Goal: Task Accomplishment & Management: Use online tool/utility

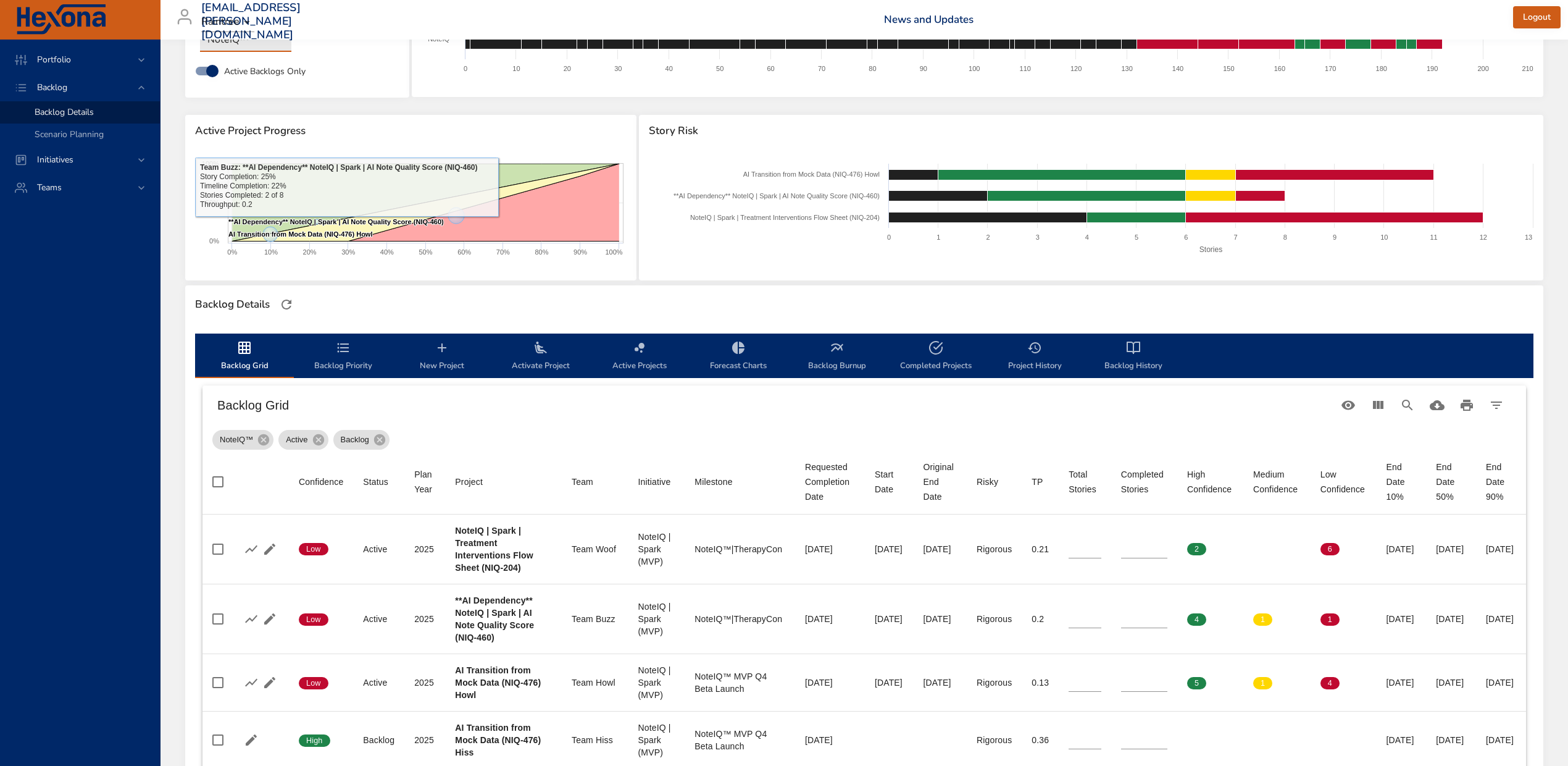
scroll to position [164, 0]
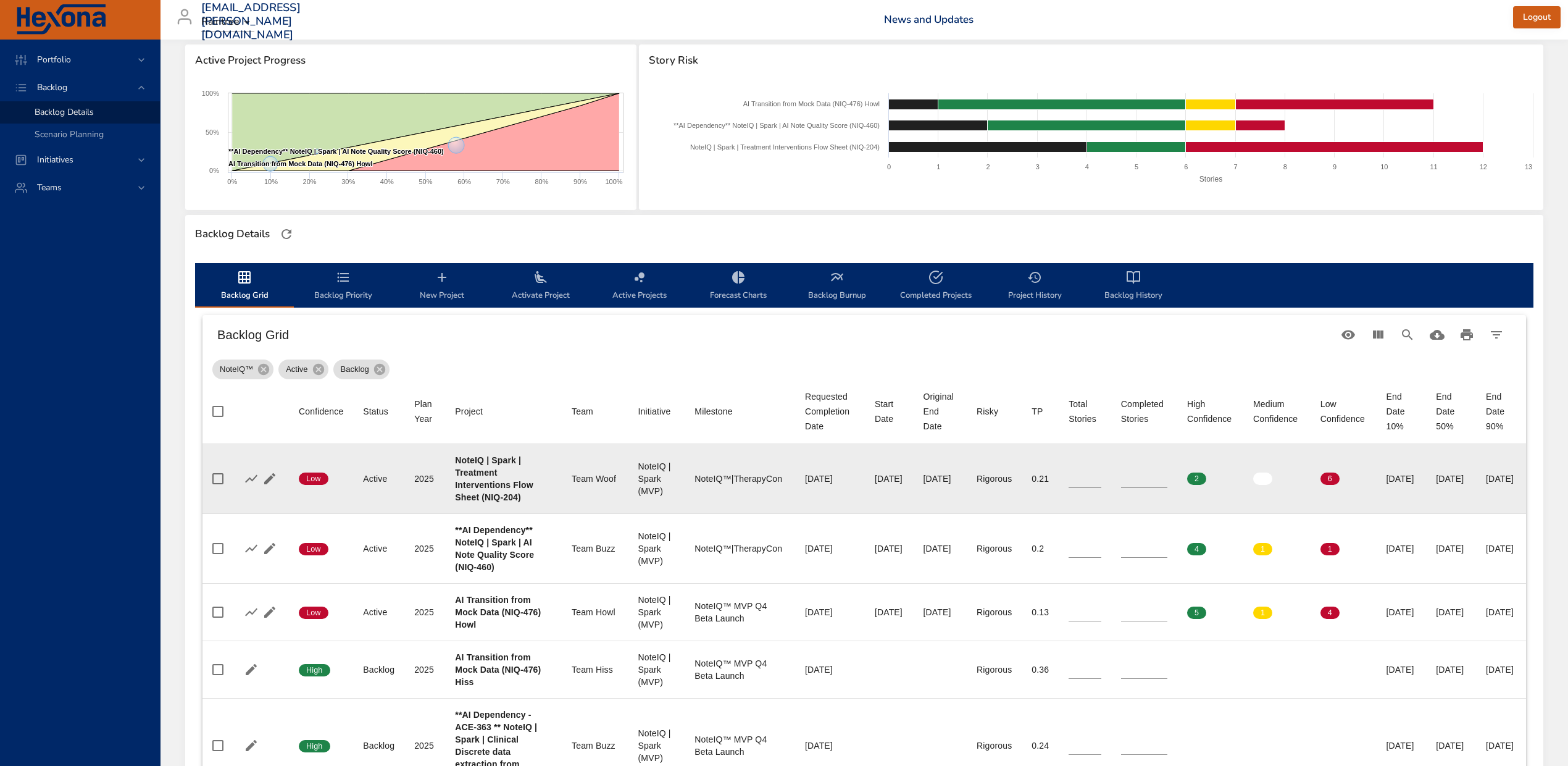
click at [477, 502] on b "NoteIQ | Spark | Treatment Interventions Flow Sheet (NIQ-204)" at bounding box center [494, 479] width 78 height 47
copy b "204"
drag, startPoint x: 1056, startPoint y: 483, endPoint x: 1007, endPoint y: 486, distance: 49.1
click at [1007, 486] on tr "Confidence Low Status Active Plan Year [DATE] Project NoteIQ | Spark | Treatmen…" at bounding box center [865, 478] width 1324 height 70
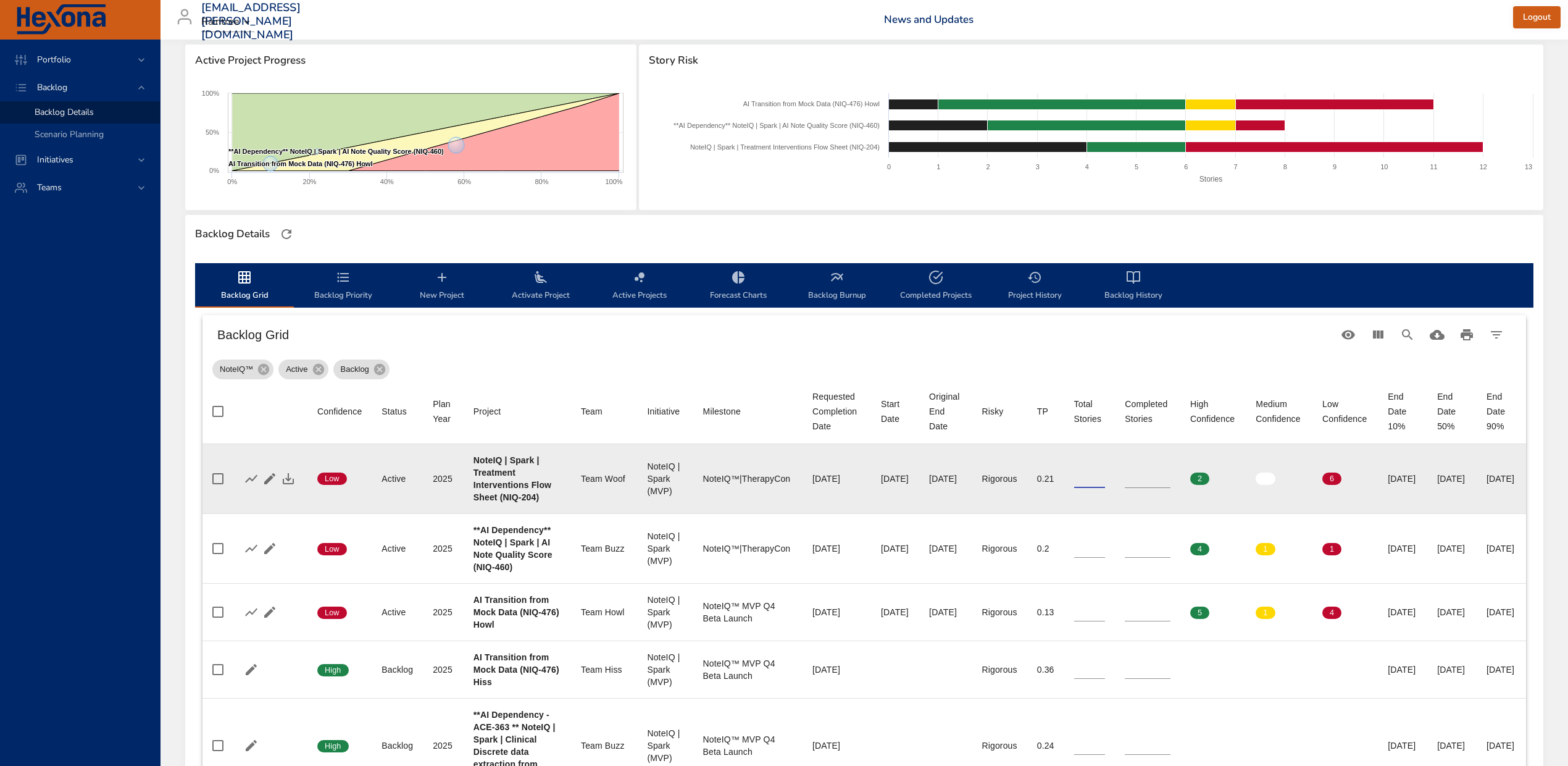
type input "**"
drag, startPoint x: 1107, startPoint y: 487, endPoint x: 1100, endPoint y: 486, distance: 7.1
click at [1115, 486] on td "Completed Stories *" at bounding box center [1147, 478] width 65 height 70
type input "*"
click at [290, 486] on icon "button" at bounding box center [288, 478] width 15 height 15
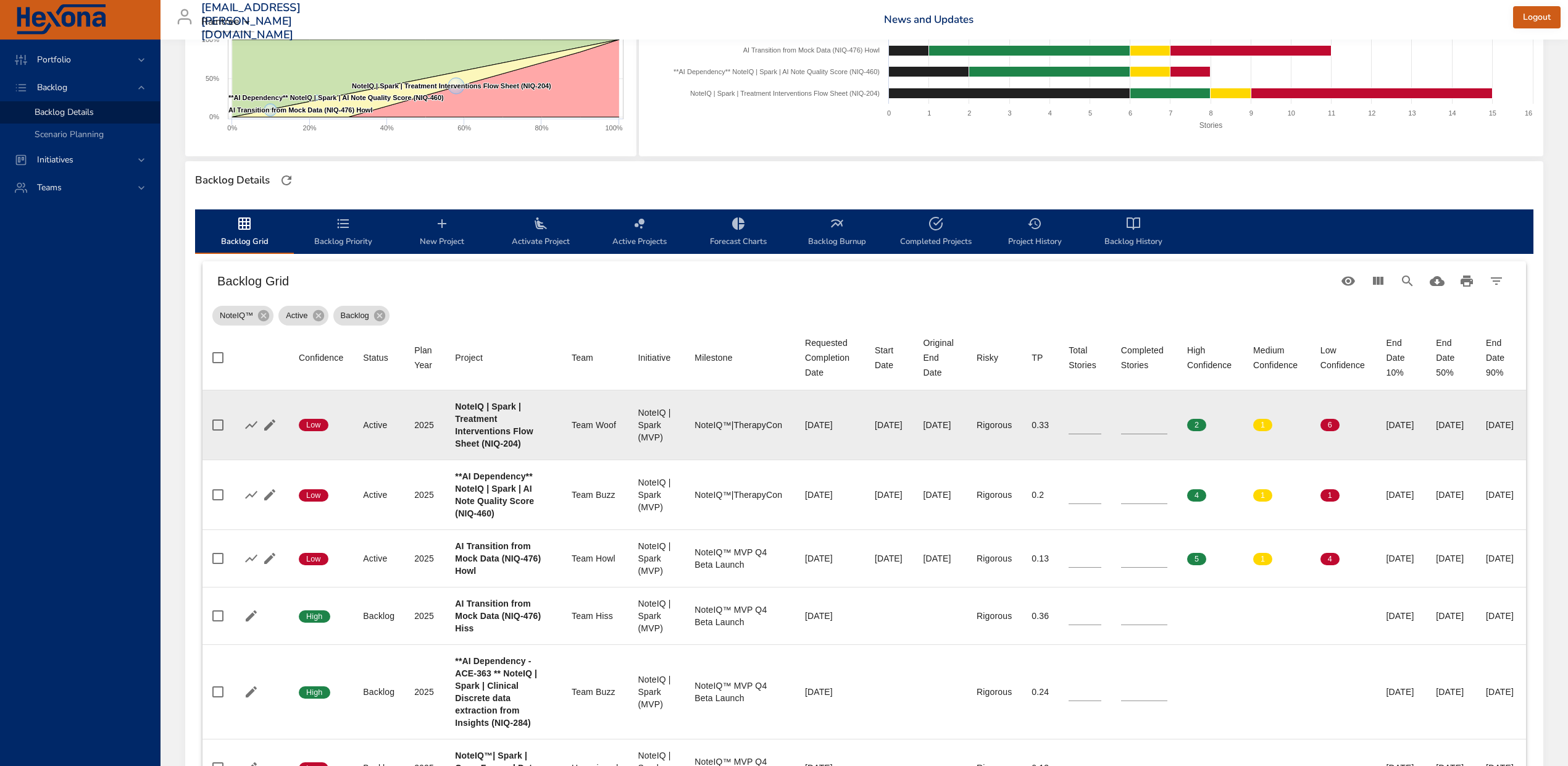
scroll to position [247, 0]
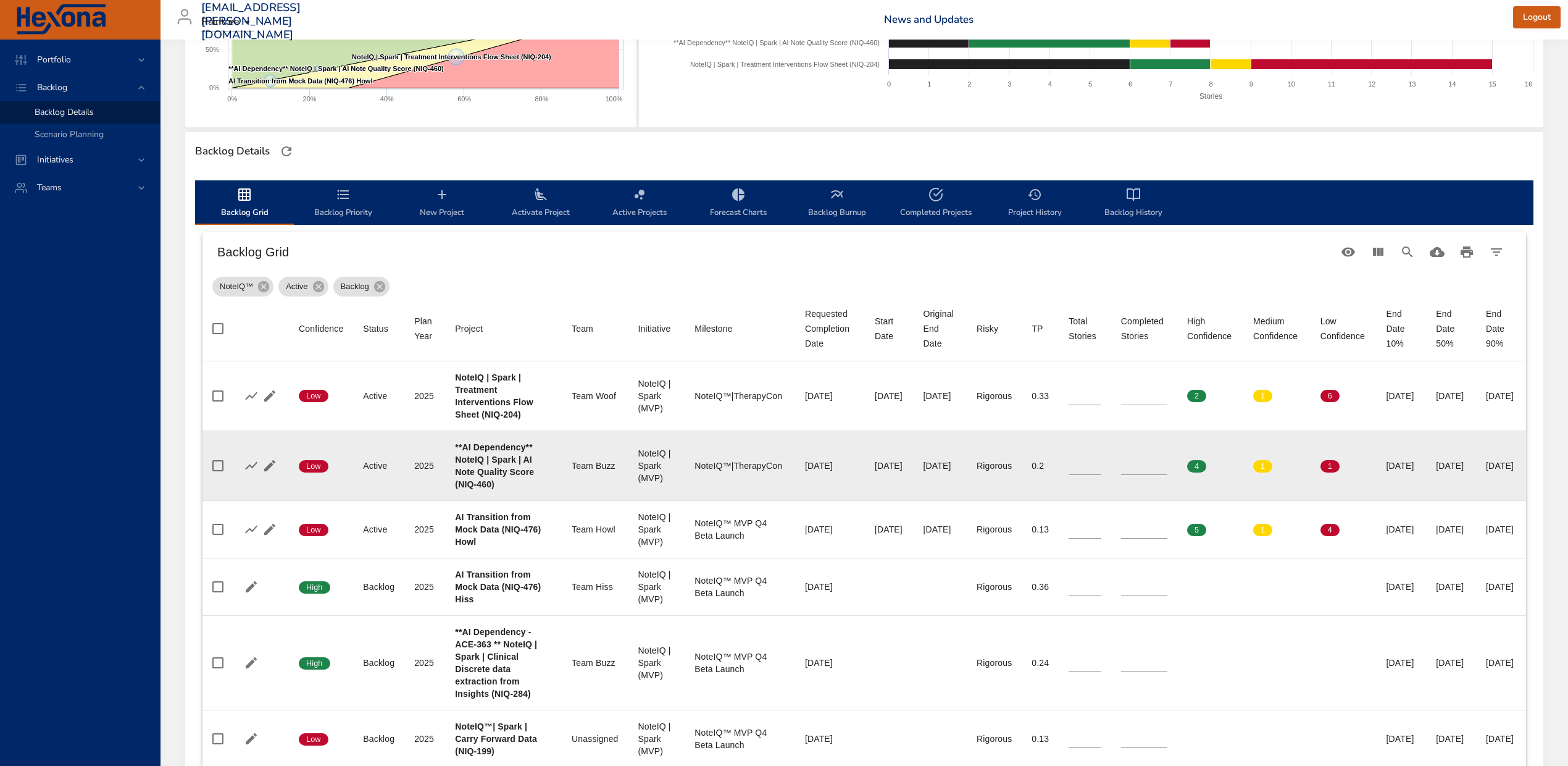
click at [458, 489] on b "**AI Dependency** NoteIQ | Spark | AI Note Quality Score (NIQ-460)" at bounding box center [495, 466] width 79 height 47
copy b "460"
drag, startPoint x: 1043, startPoint y: 507, endPoint x: 1063, endPoint y: 512, distance: 20.6
click at [1069, 475] on input "*" at bounding box center [1085, 465] width 33 height 18
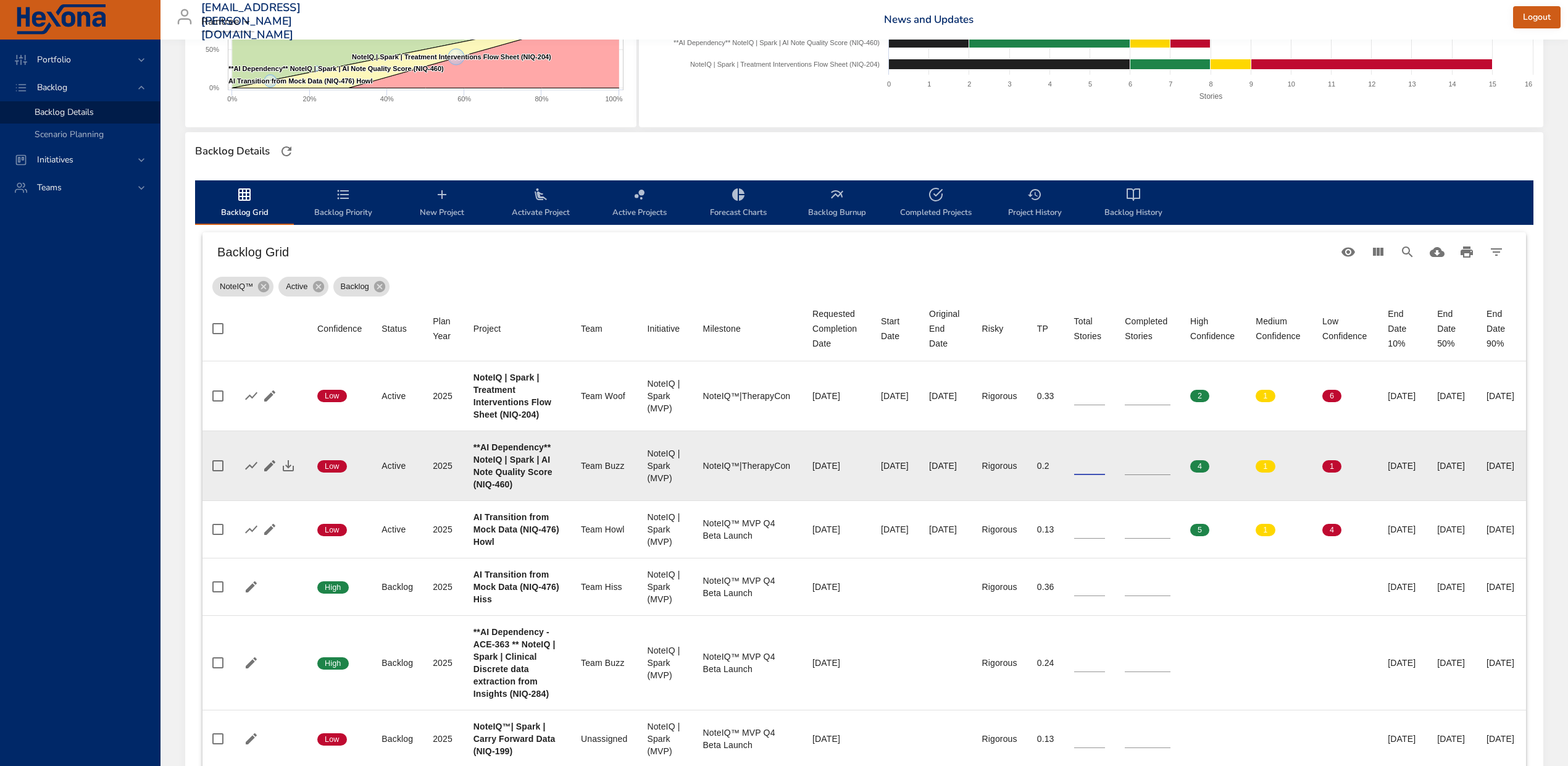
type input "*"
drag, startPoint x: 1116, startPoint y: 513, endPoint x: 1097, endPoint y: 507, distance: 19.9
click at [1097, 500] on tr "Confidence Low Status Active Plan Year [DATE] Project **AI Dependency** NoteIQ …" at bounding box center [865, 465] width 1324 height 70
type input "*"
click at [287, 471] on icon "button" at bounding box center [288, 465] width 11 height 11
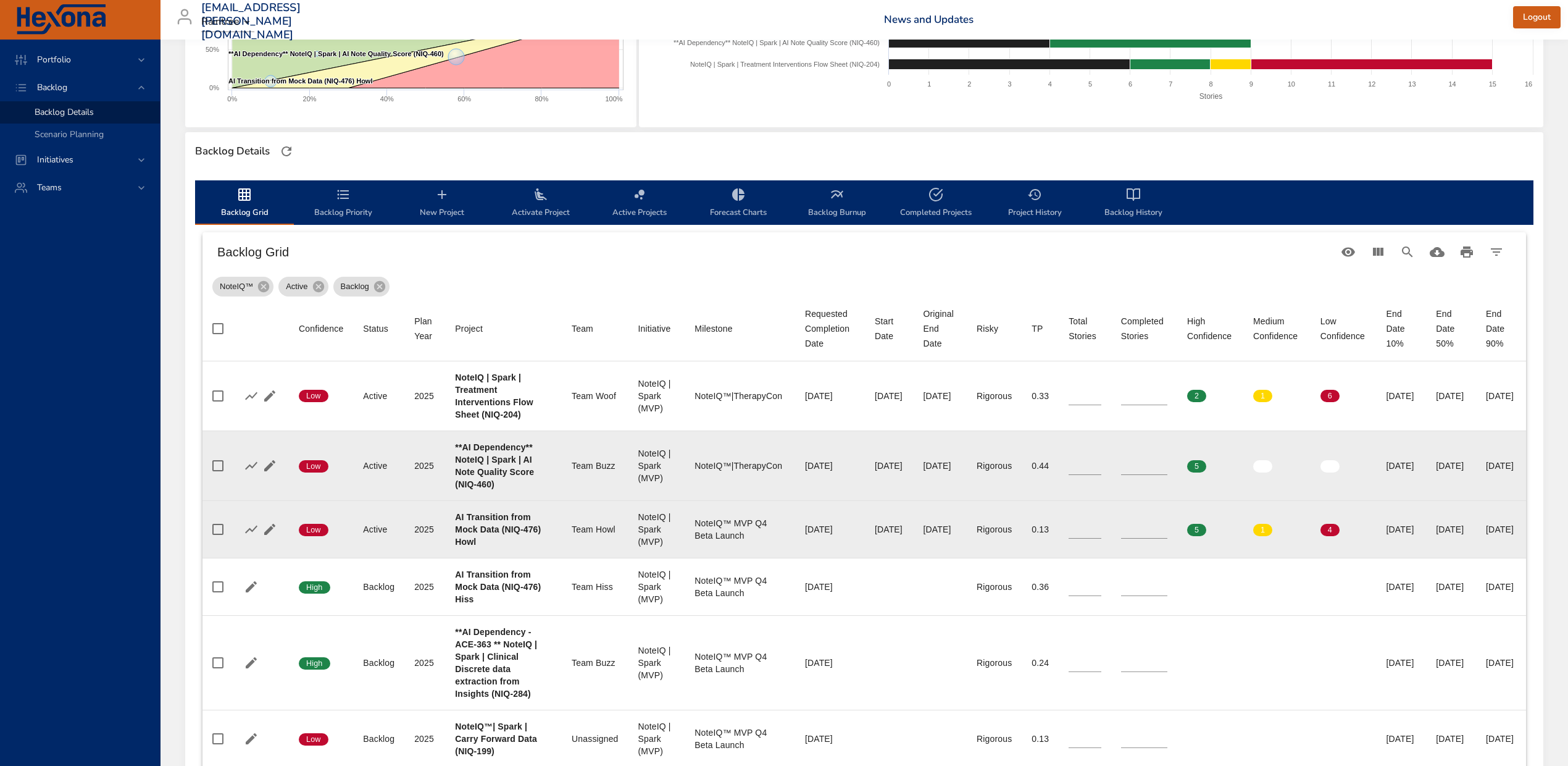
click at [460, 546] on b "AI Transition from Mock Data (NIQ-476) Howl" at bounding box center [498, 529] width 86 height 34
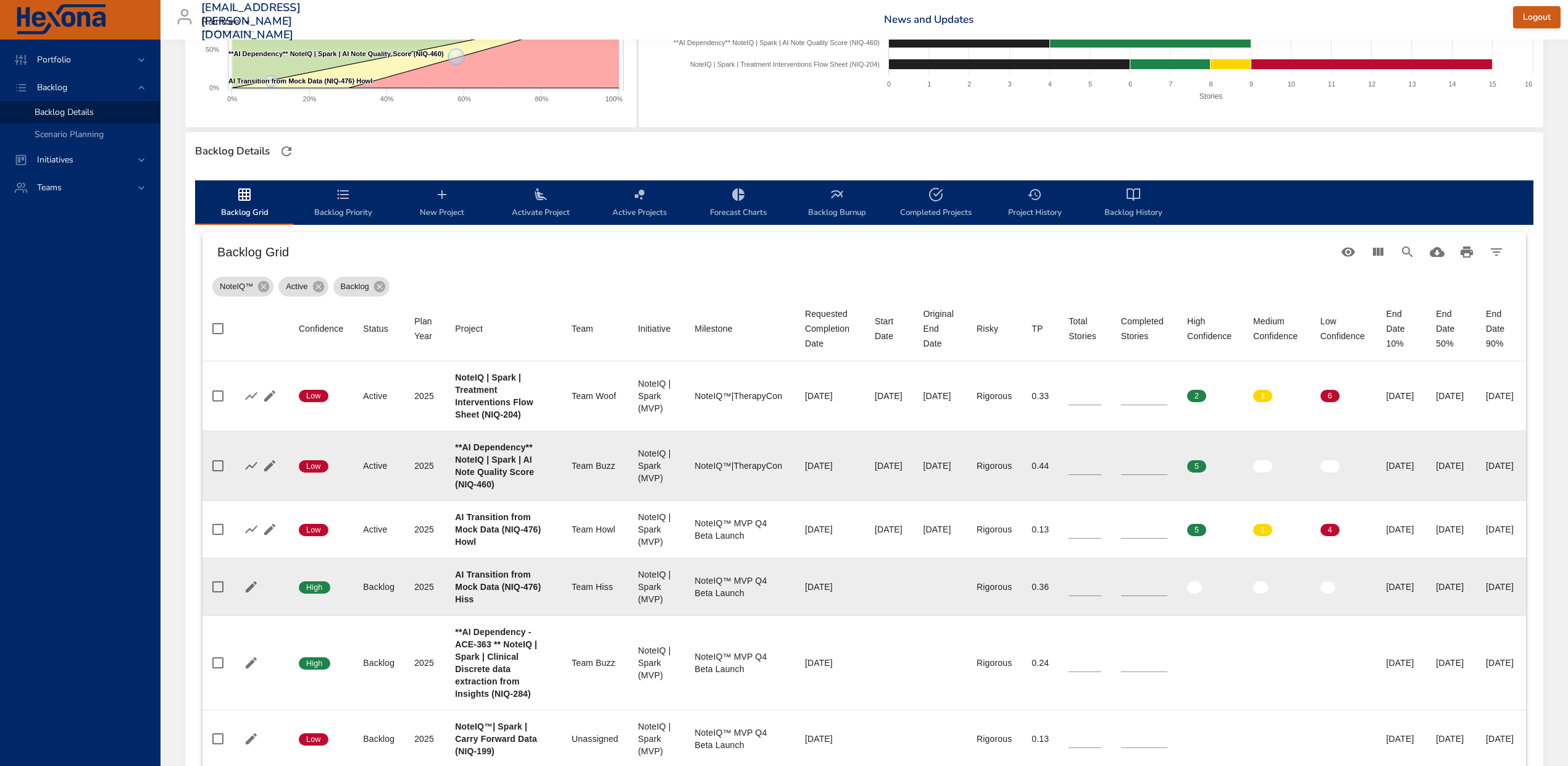
click at [462, 604] on b "AI Transition from Mock Data (NIQ-476) Hiss" at bounding box center [498, 587] width 86 height 34
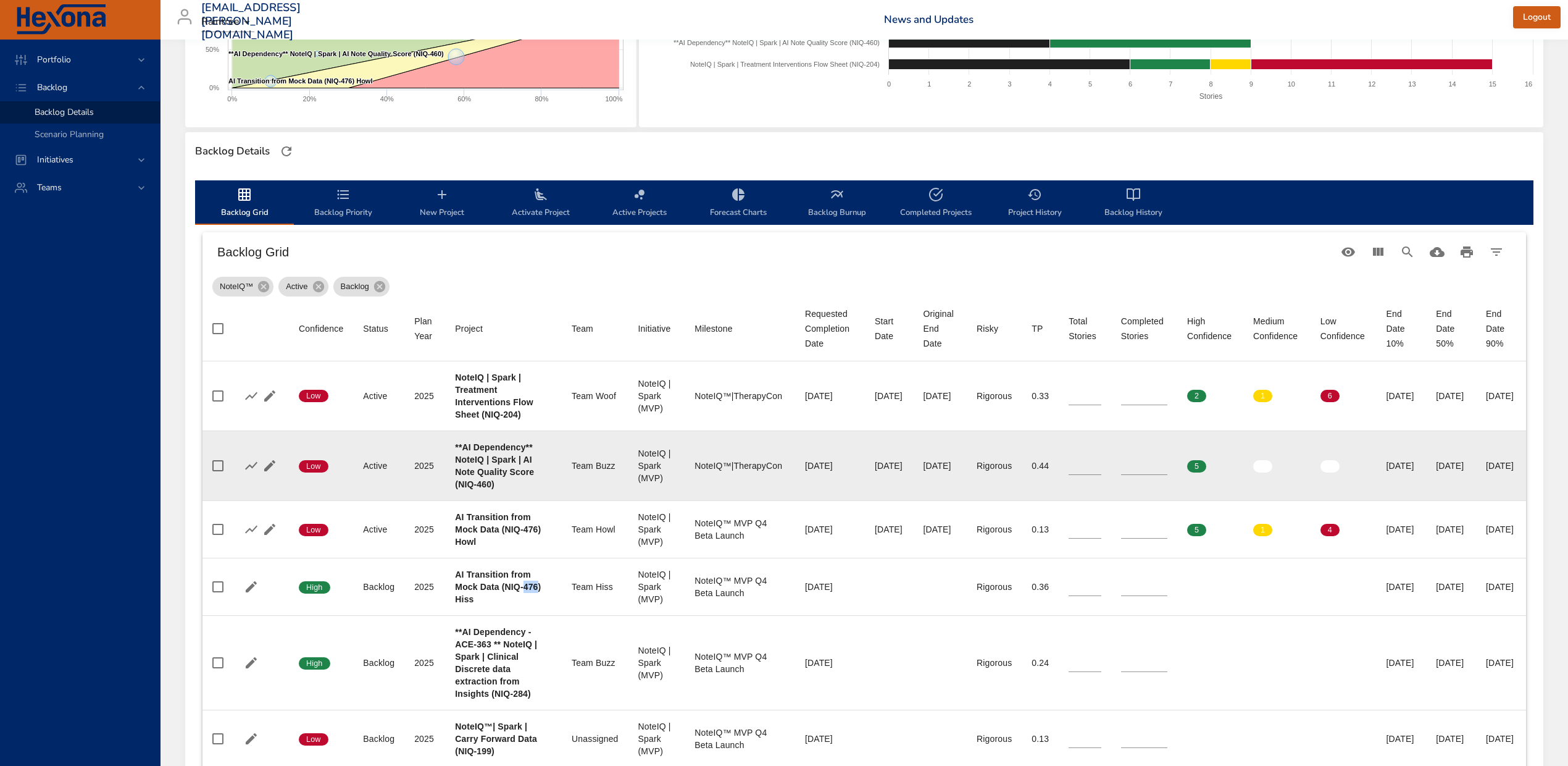
click at [538, 201] on icon "backlog-tab" at bounding box center [541, 195] width 15 height 15
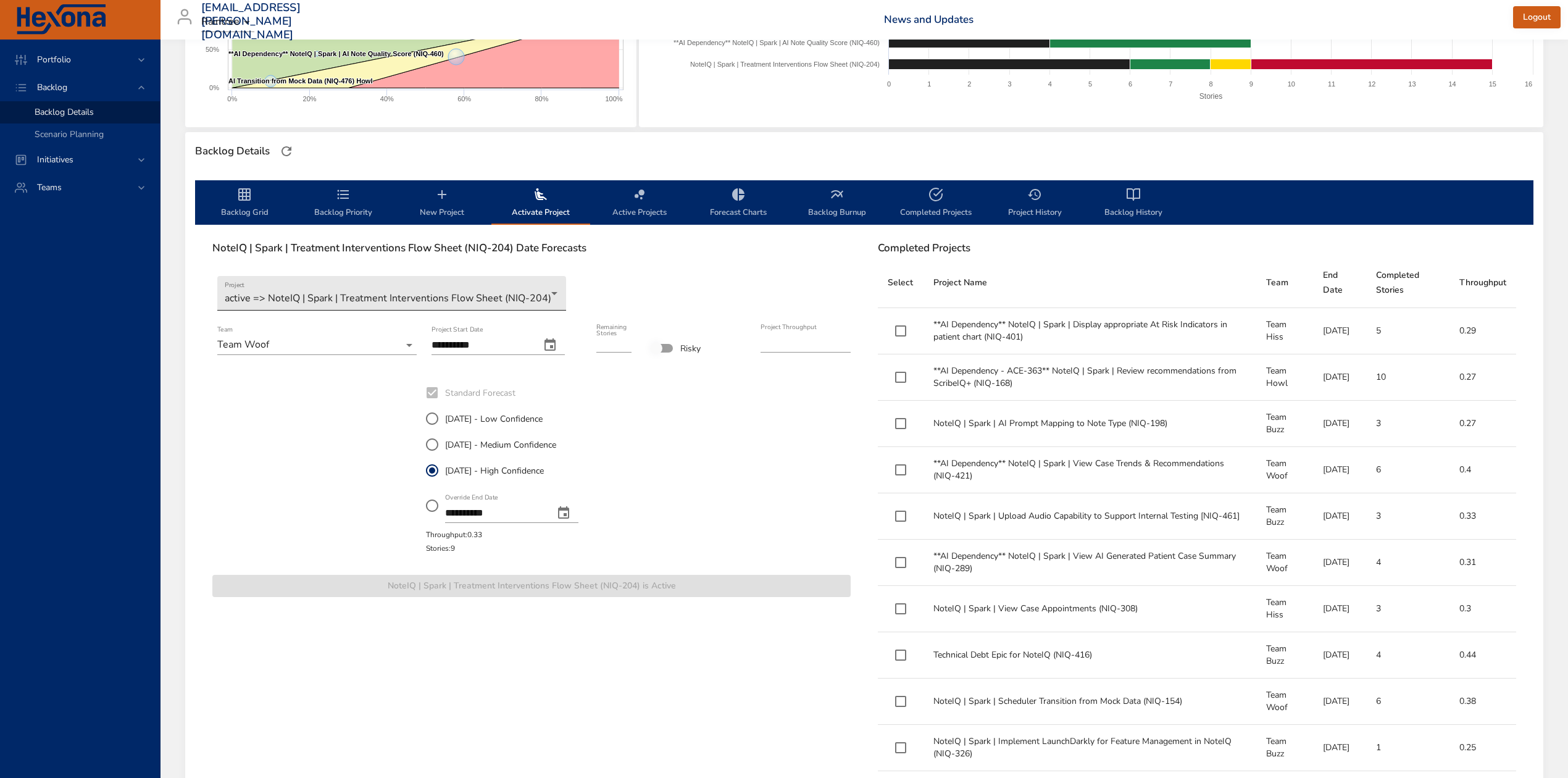
click at [437, 302] on body "Portfolio Backlog Backlog Details Scenario Planning Initiatives Teams [EMAIL_AD…" at bounding box center [784, 142] width 1568 height 778
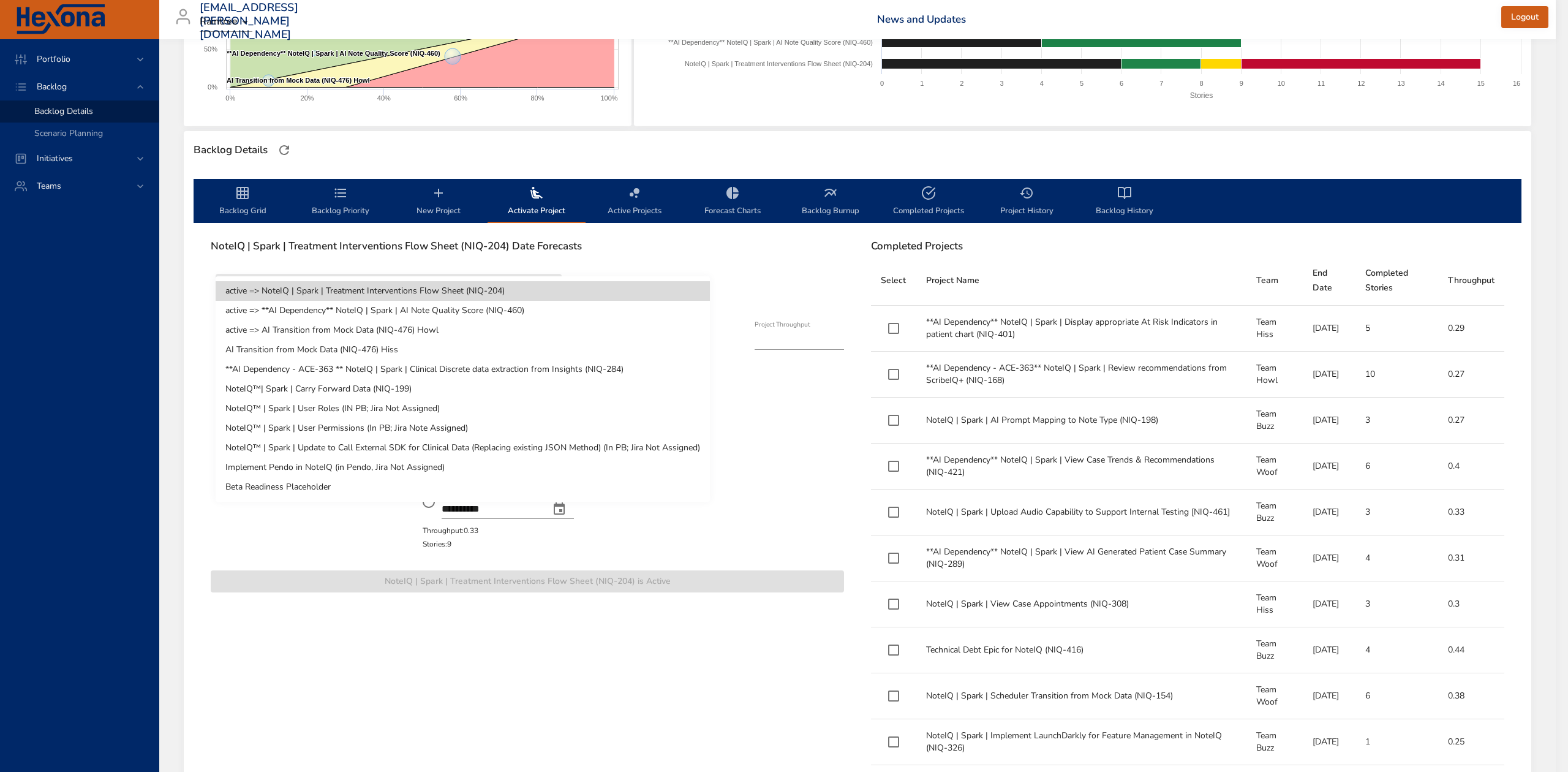
click at [397, 349] on li "AI Transition from Mock Data (NIQ-476) Hiss" at bounding box center [463, 349] width 495 height 20
type input "*"
type input "****"
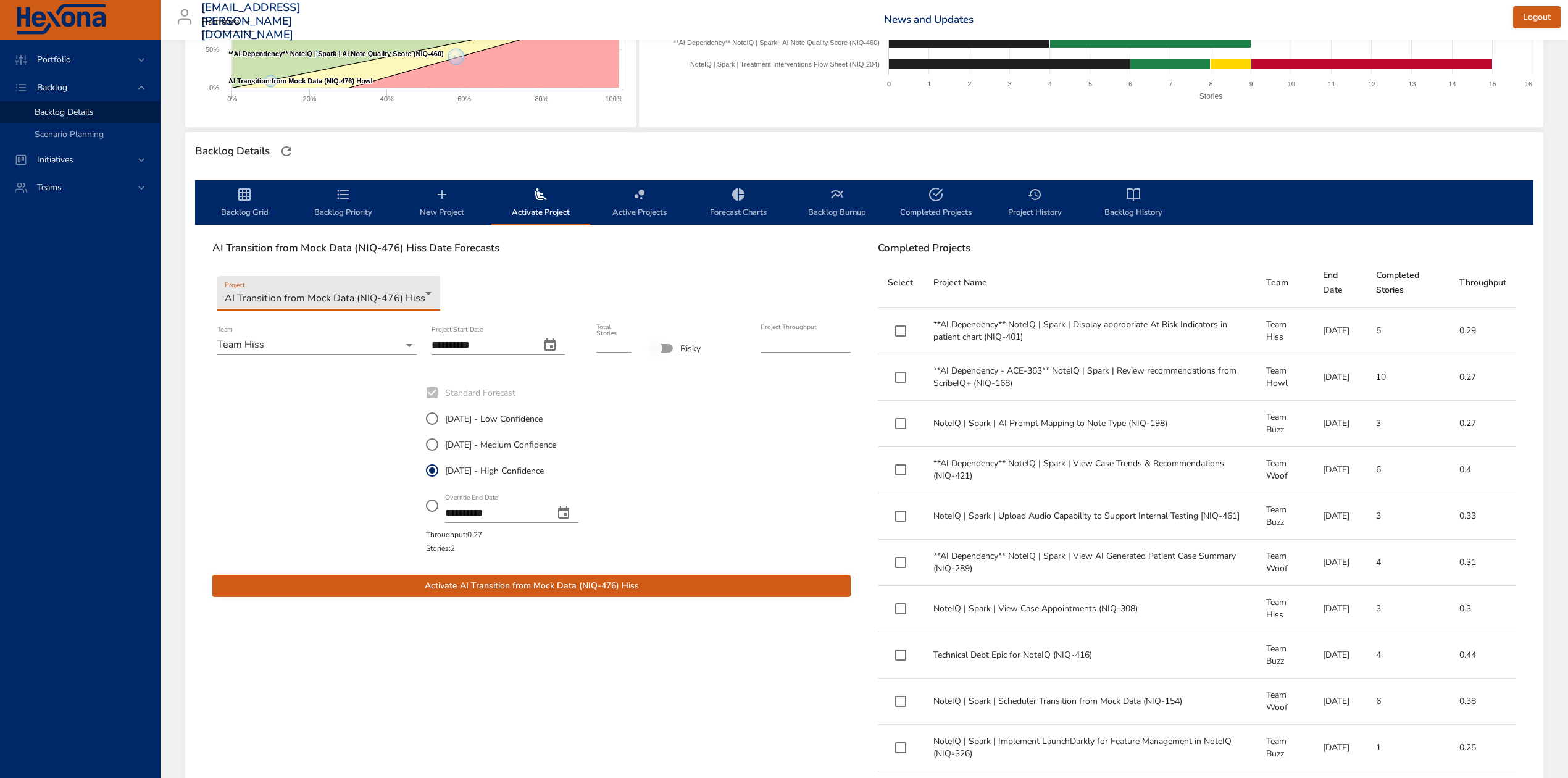
click at [556, 349] on icon "change date" at bounding box center [550, 344] width 11 height 12
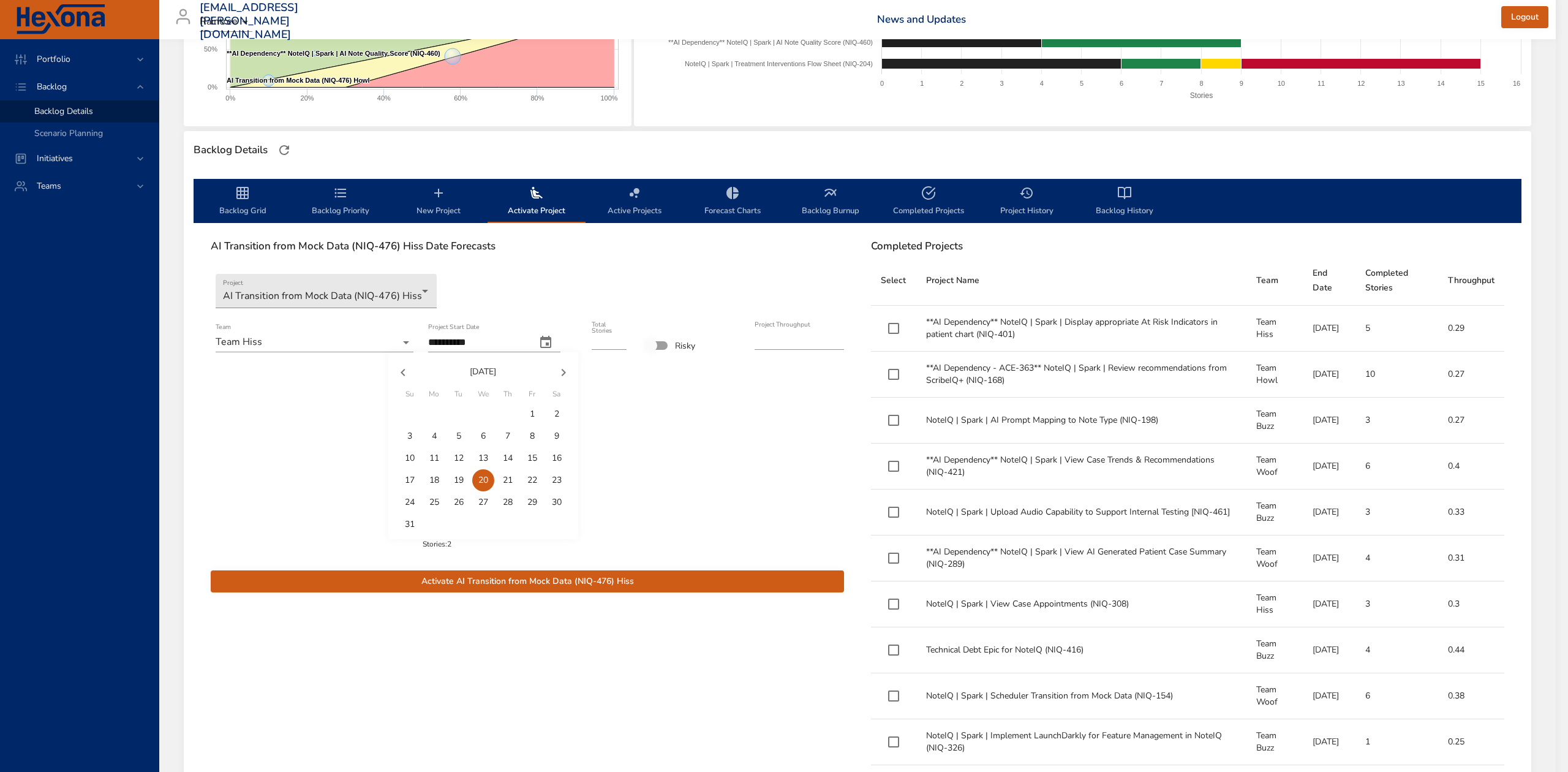
click at [463, 480] on span "19" at bounding box center [459, 480] width 22 height 12
type input "**********"
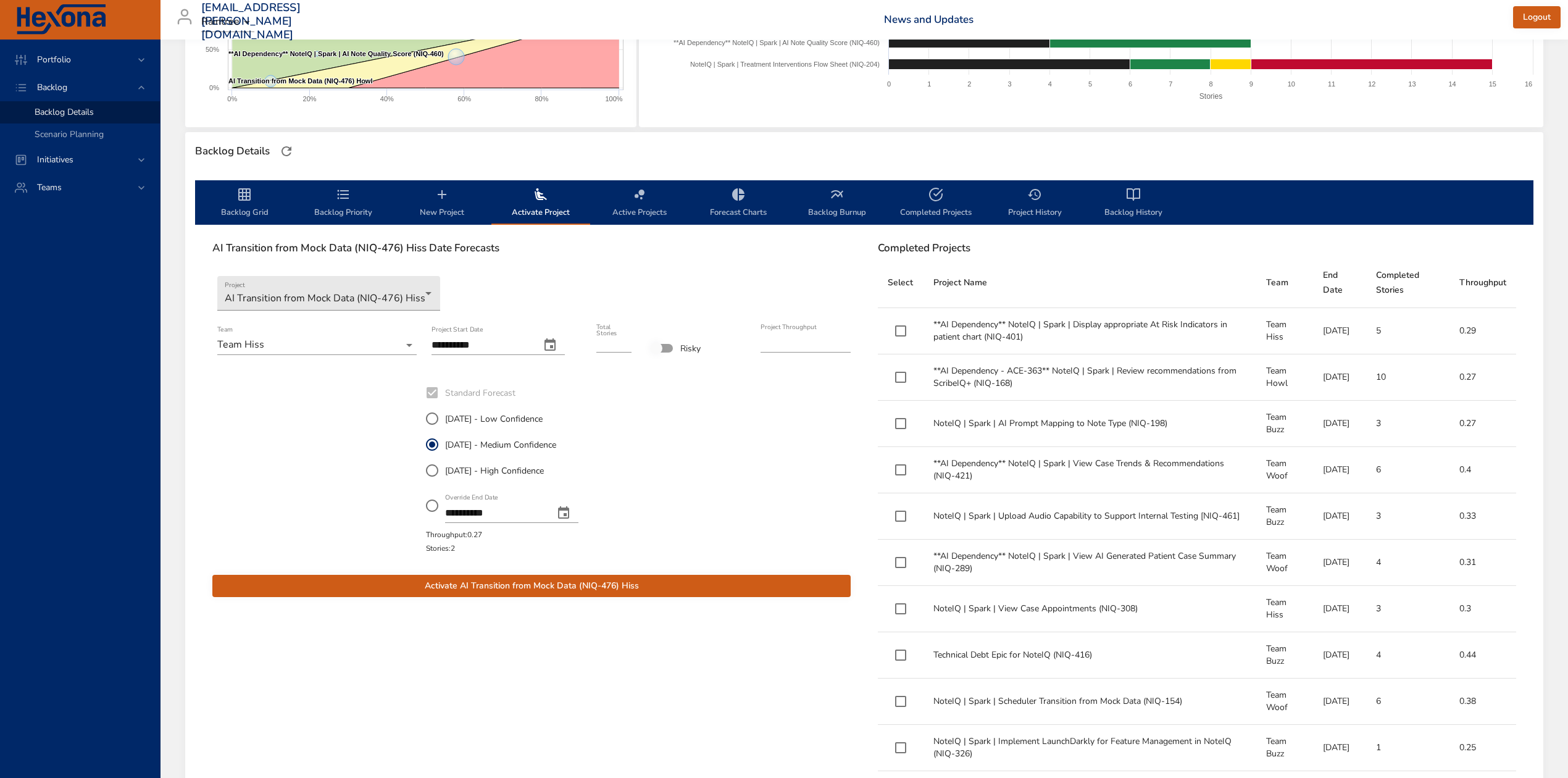
click at [529, 575] on button "Activate AI Transition from Mock Data (NIQ-476) Hiss" at bounding box center [531, 586] width 638 height 23
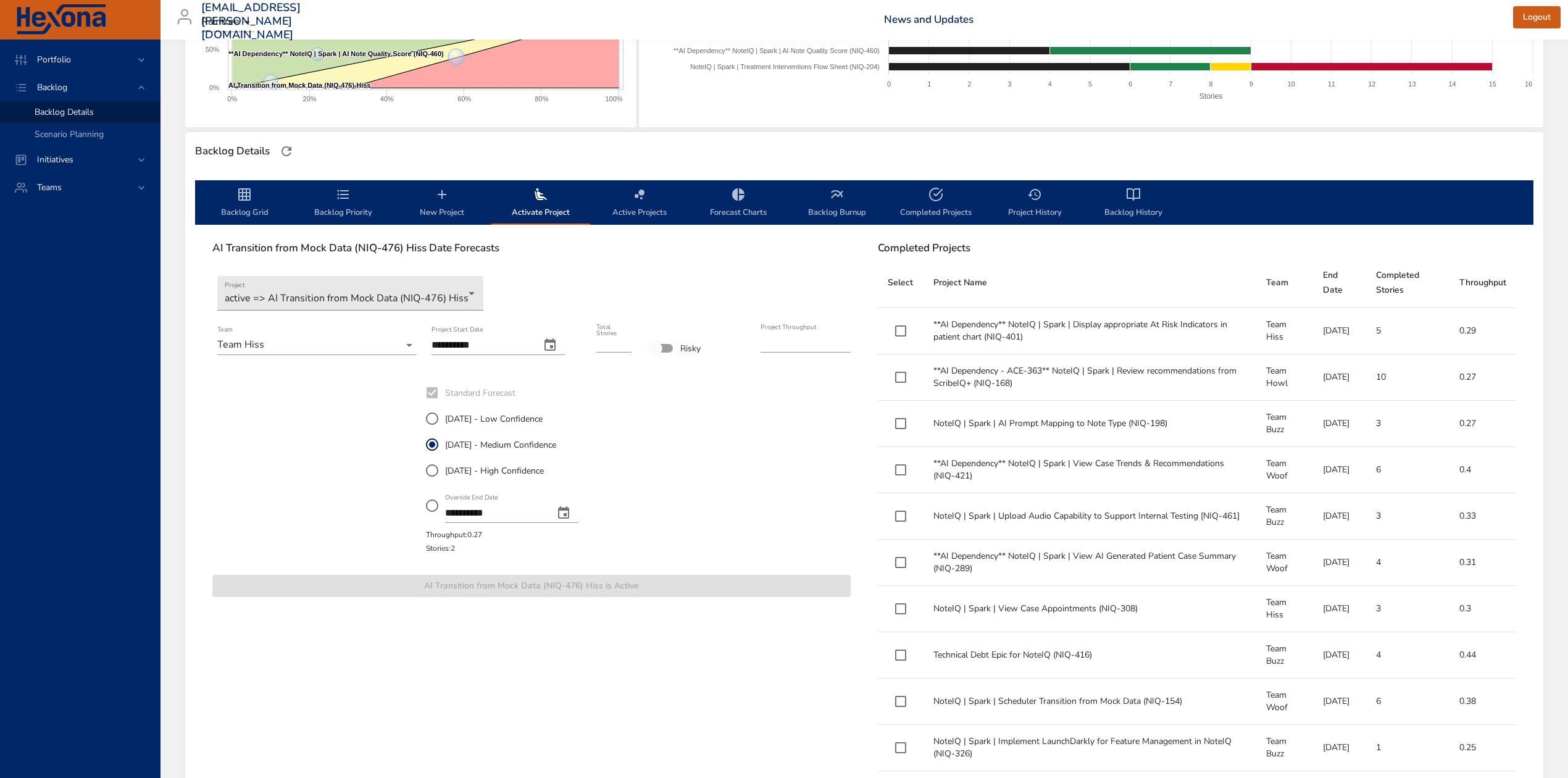
click at [235, 195] on span "Backlog Grid" at bounding box center [244, 203] width 84 height 33
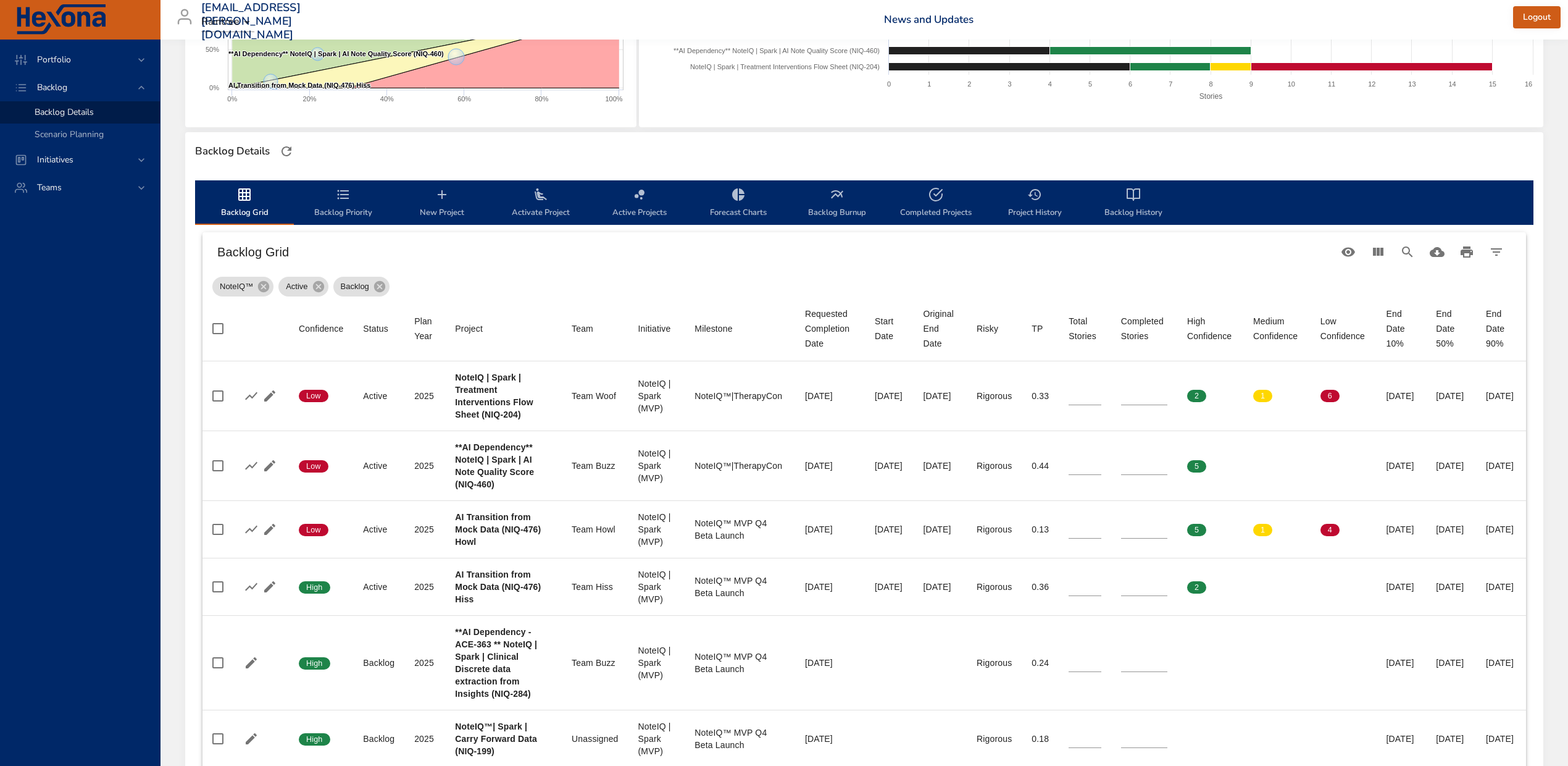
click at [347, 216] on span "Backlog Priority" at bounding box center [343, 204] width 84 height 33
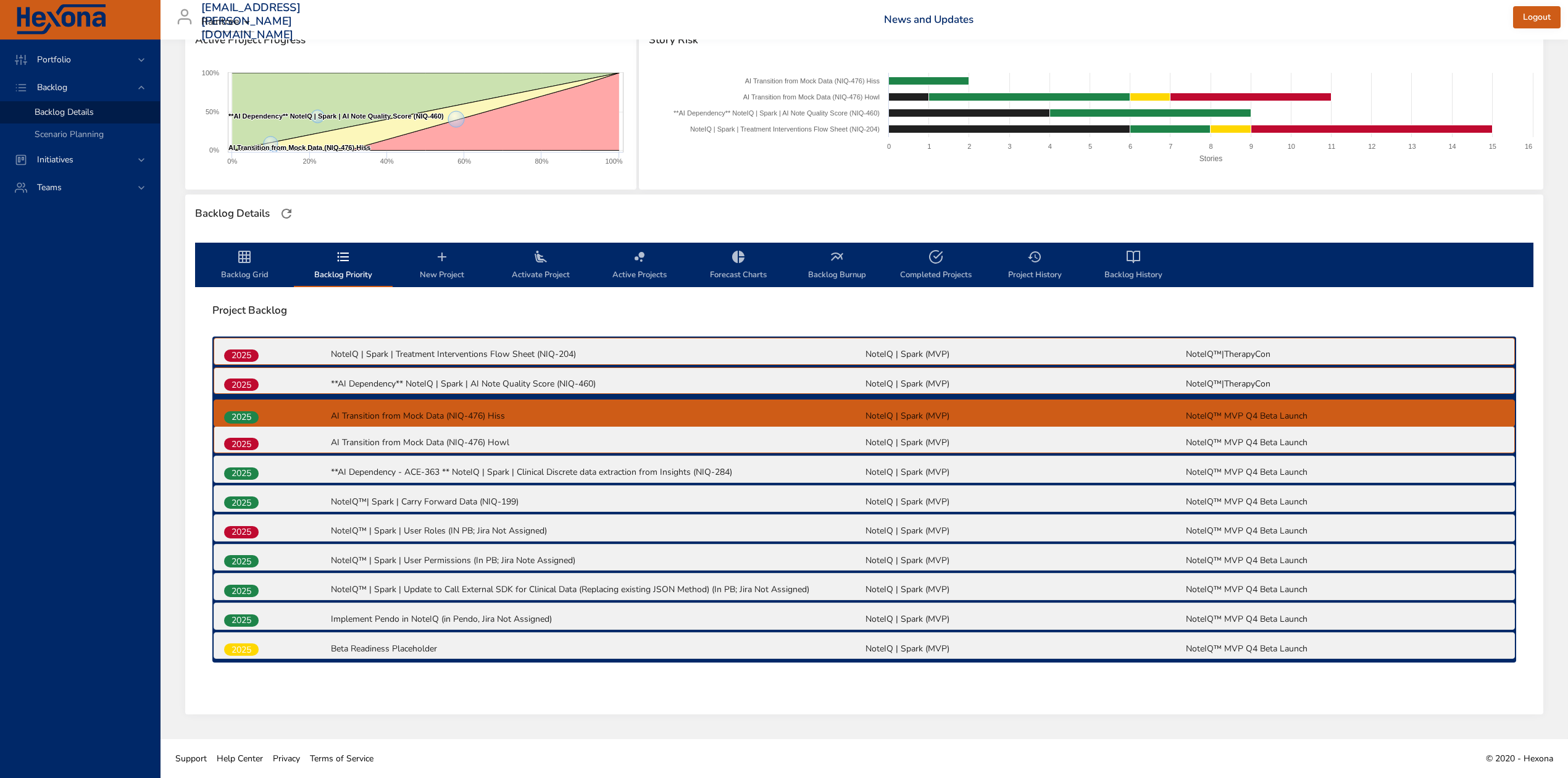
drag, startPoint x: 252, startPoint y: 438, endPoint x: 252, endPoint y: 411, distance: 27.0
click at [252, 411] on div "2025 NoteIQ | Spark | Treatment Interventions Flow Sheet (NIQ-204) NoteIQ | Spa…" at bounding box center [864, 499] width 1304 height 326
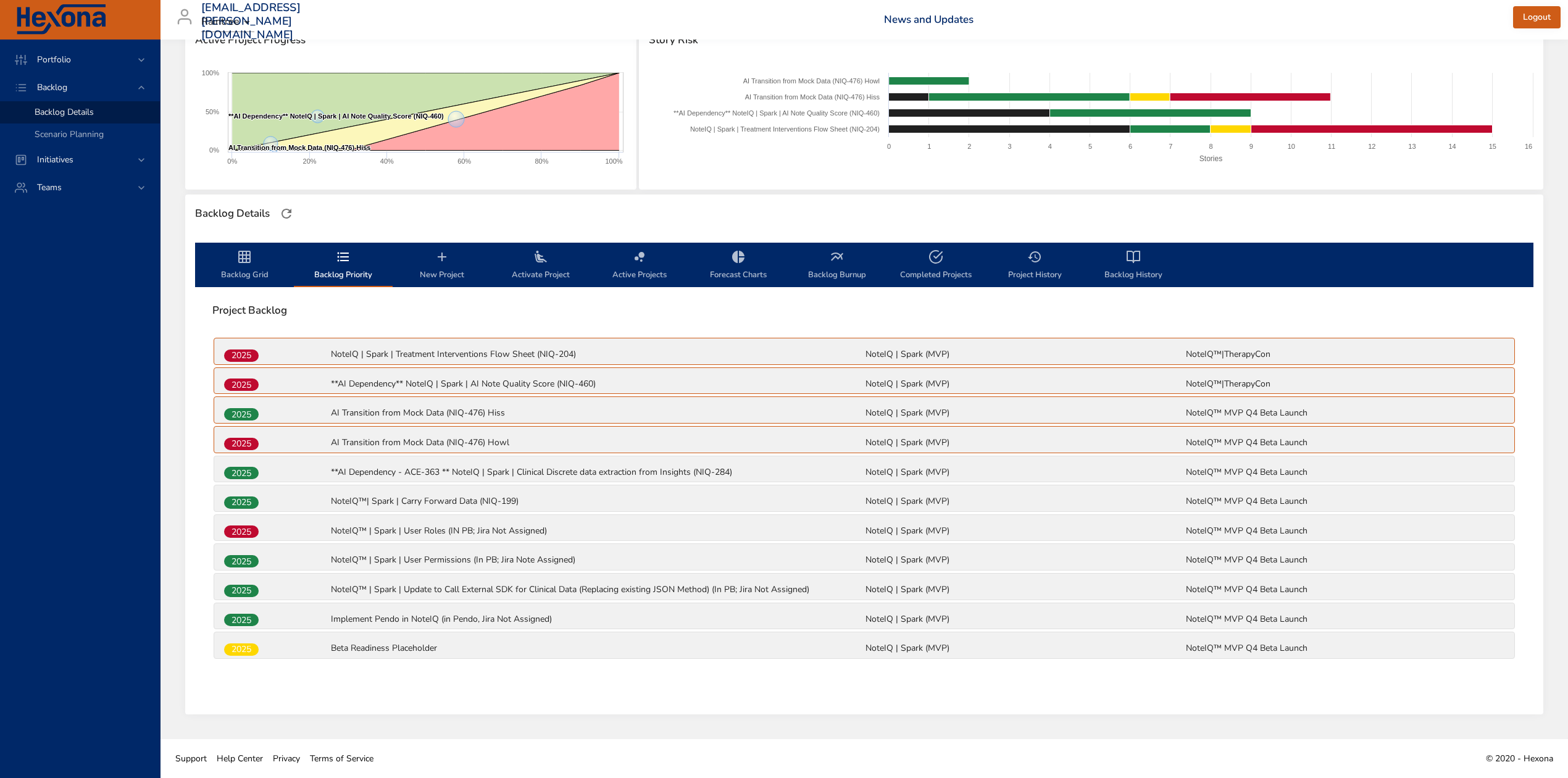
click at [253, 245] on button "Backlog Grid" at bounding box center [244, 264] width 99 height 45
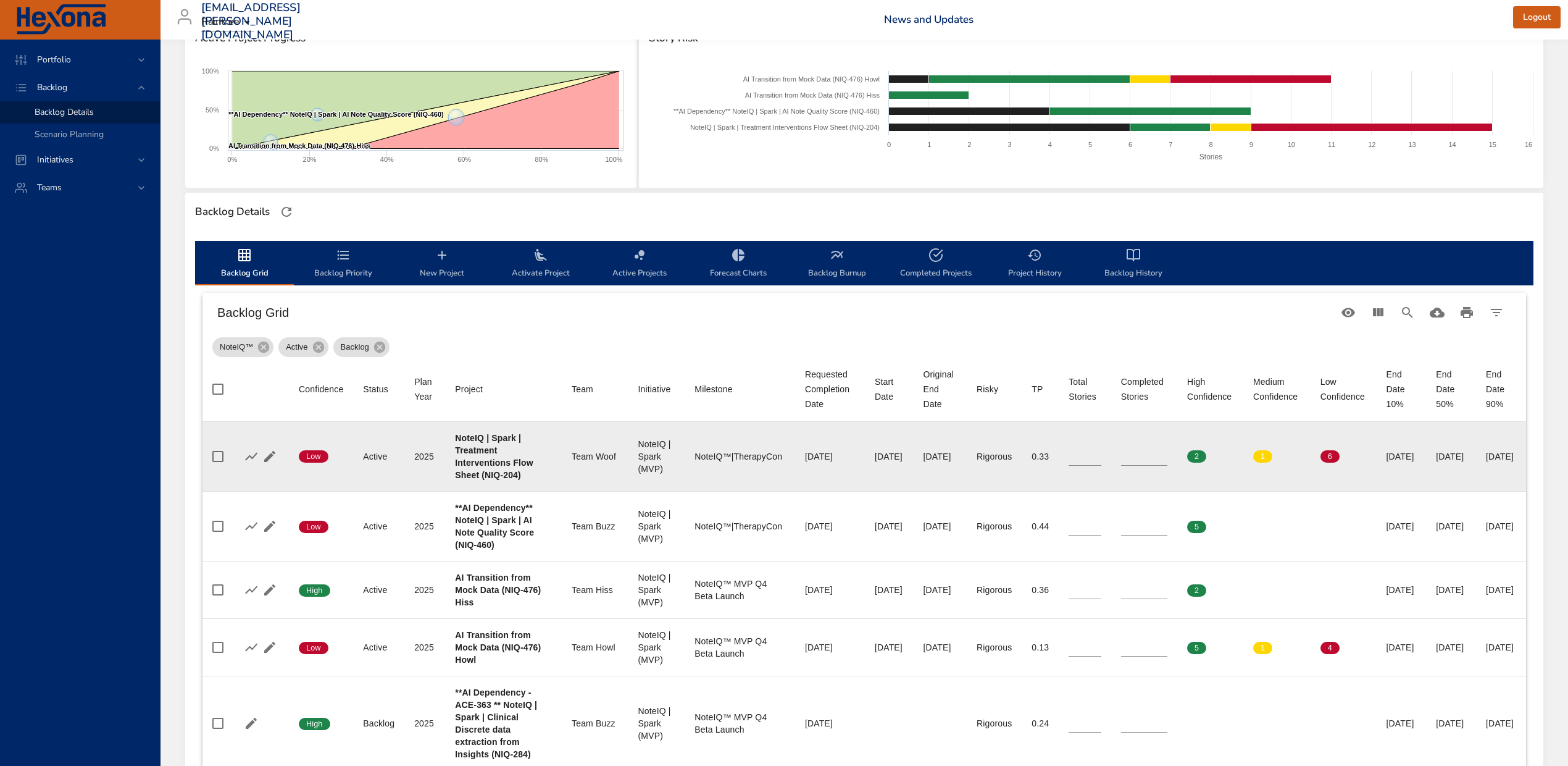
scroll to position [352, 0]
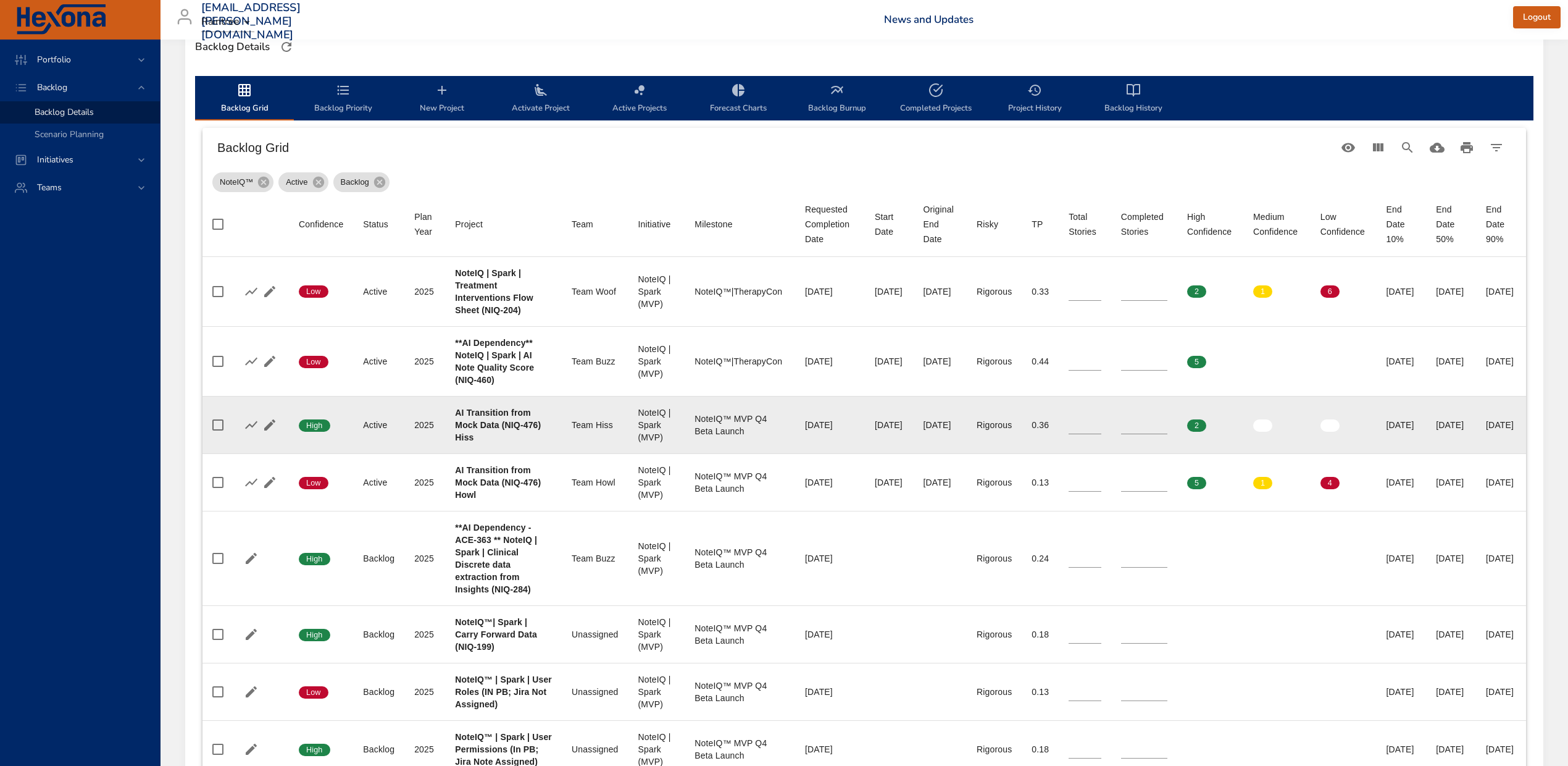
click at [638, 444] on div "NoteIQ | Spark (MVP)" at bounding box center [657, 425] width 37 height 37
